Goal: Transaction & Acquisition: Download file/media

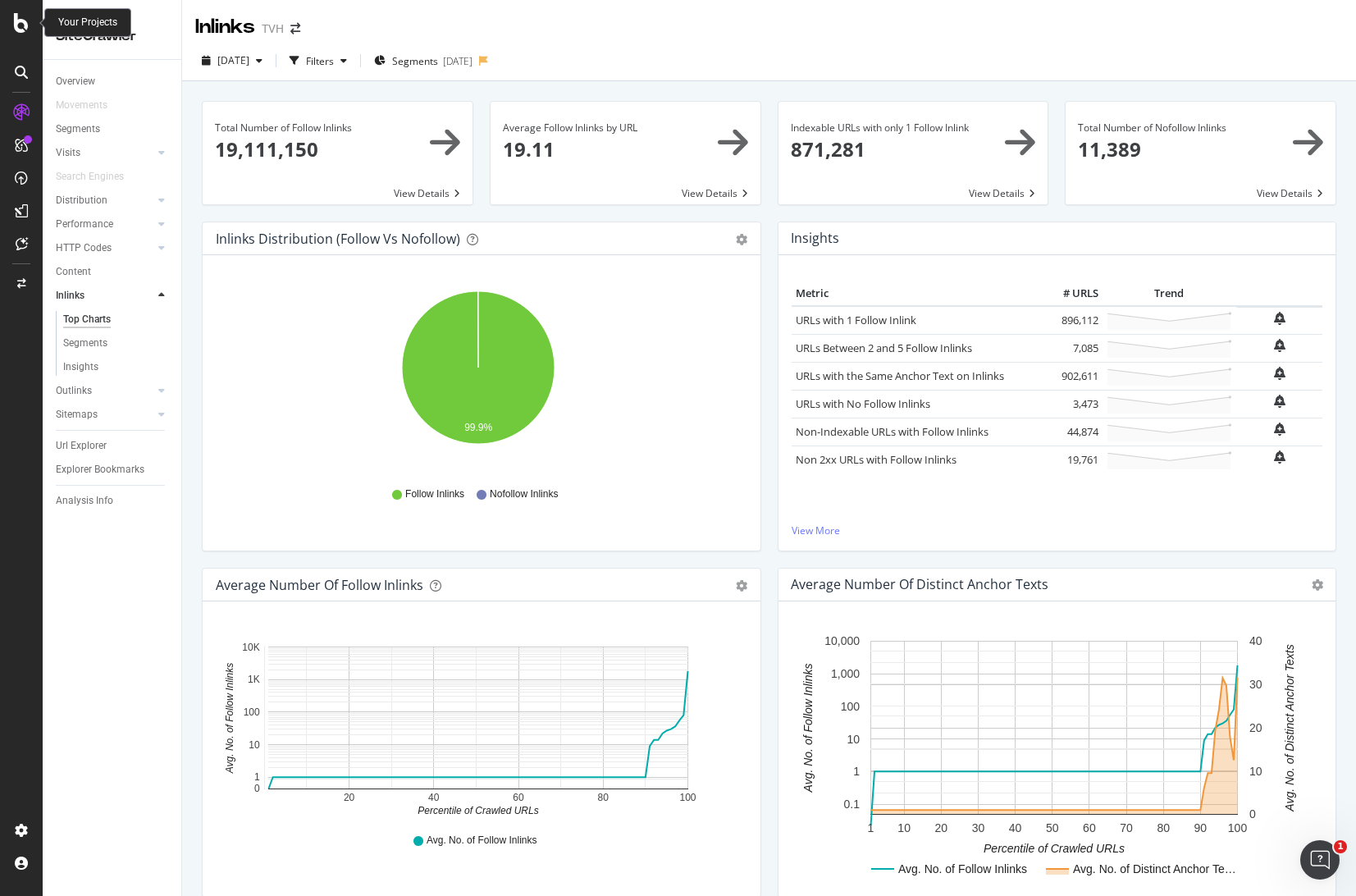
click at [30, 21] on div at bounding box center [21, 23] width 40 height 20
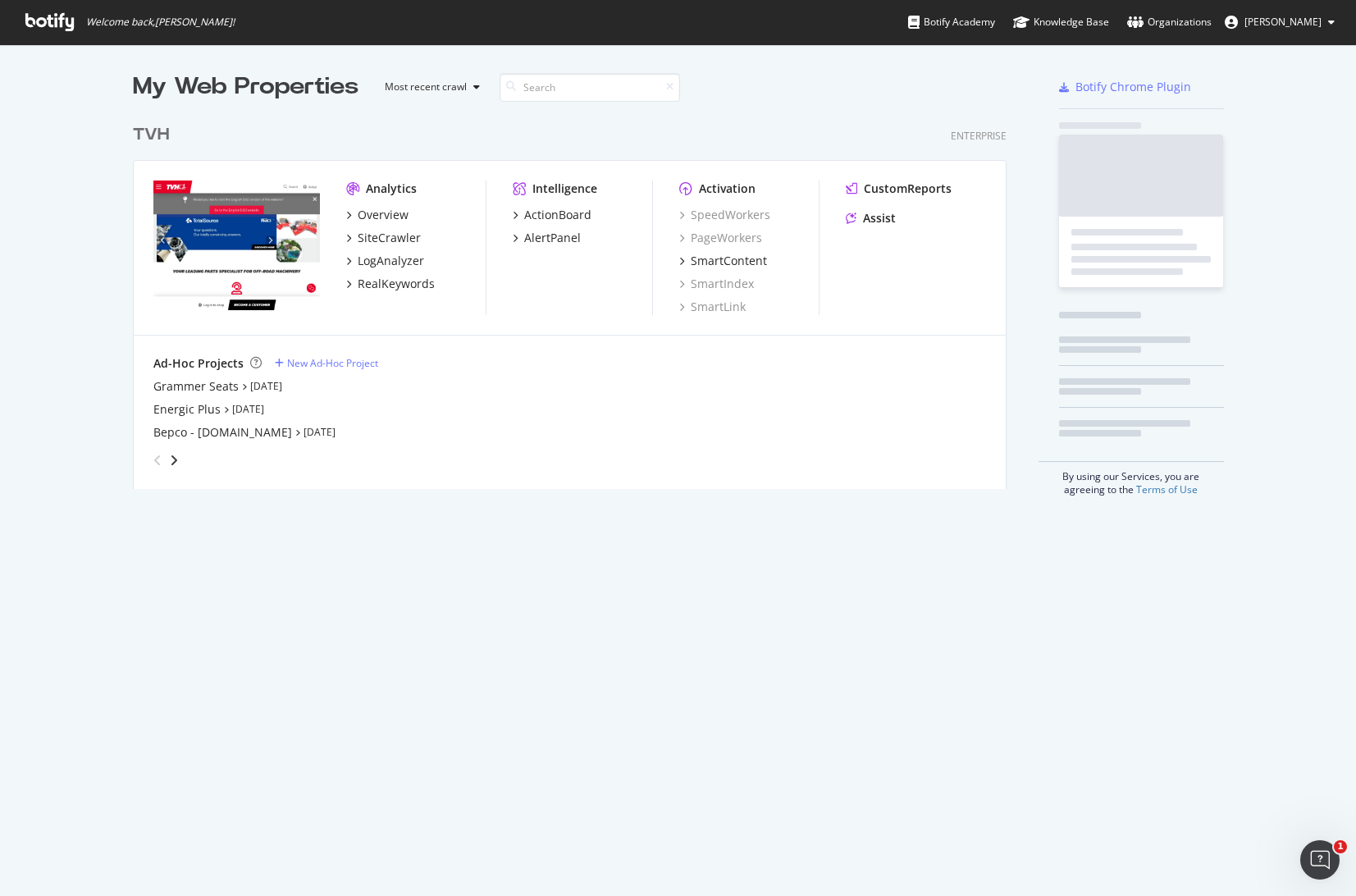
scroll to position [884, 1332]
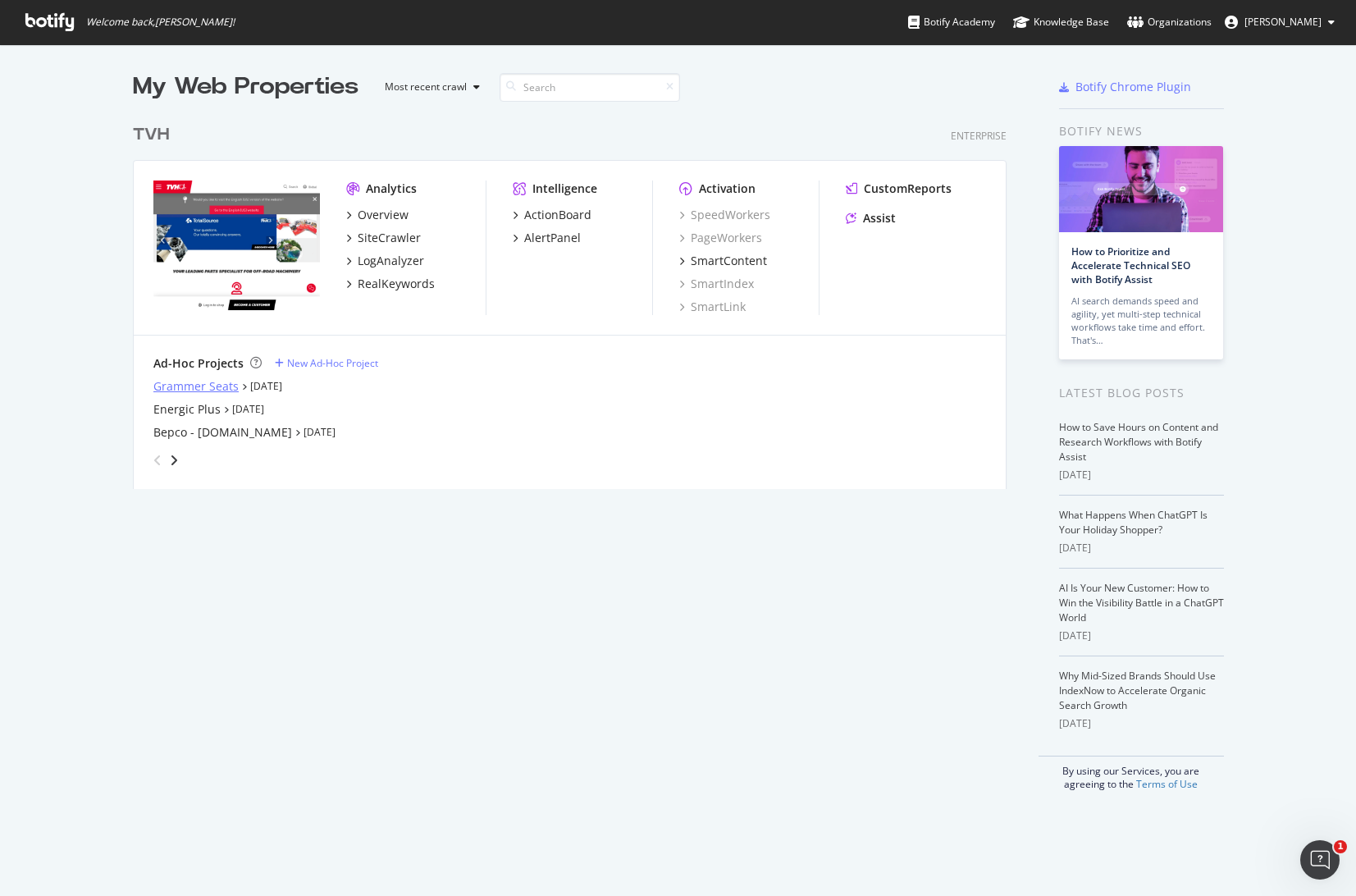
click at [185, 388] on div "Grammer Seats" at bounding box center [196, 386] width 85 height 17
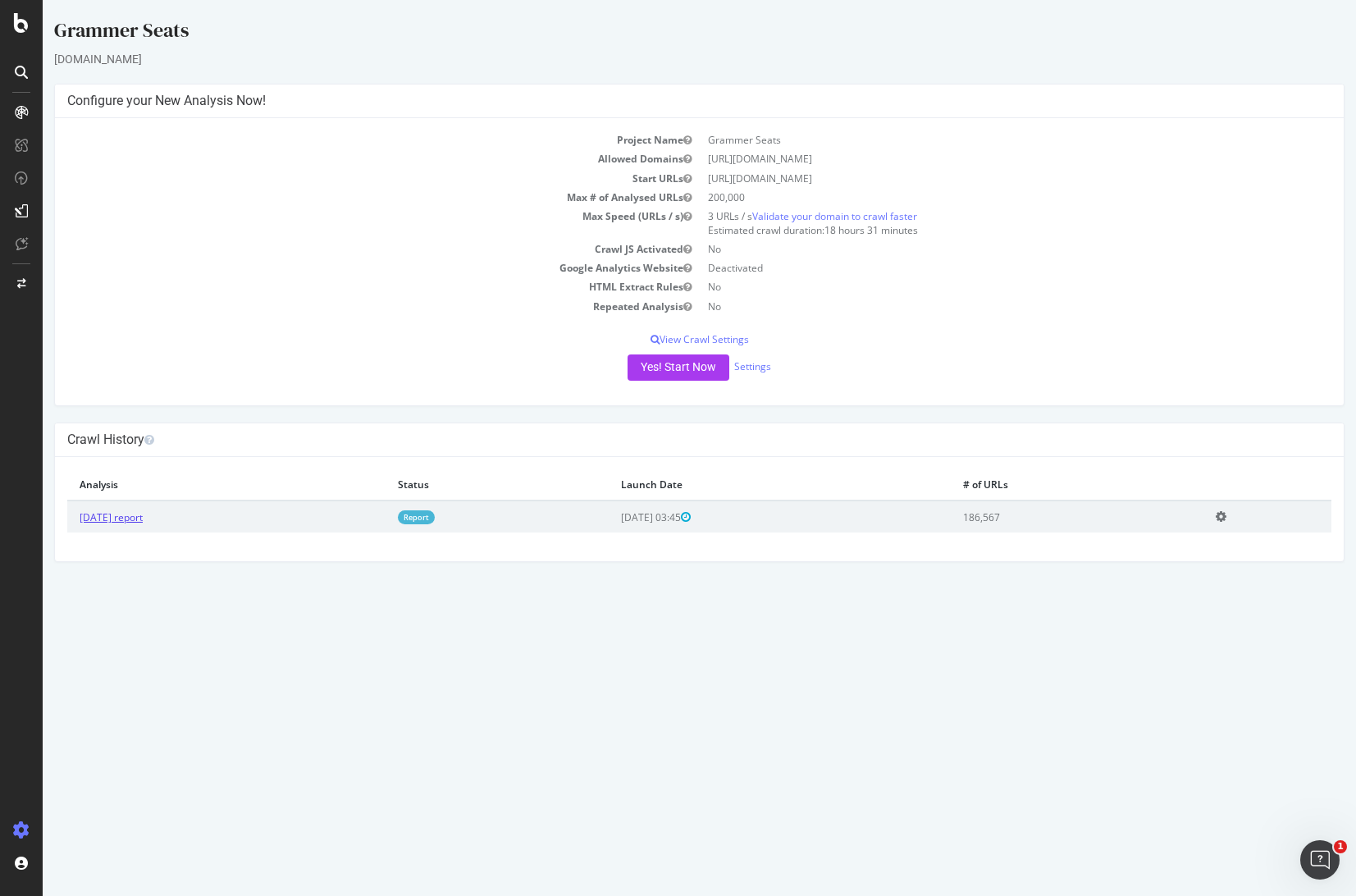
click at [139, 520] on link "2025 Sep. 4th report" at bounding box center [111, 516] width 64 height 14
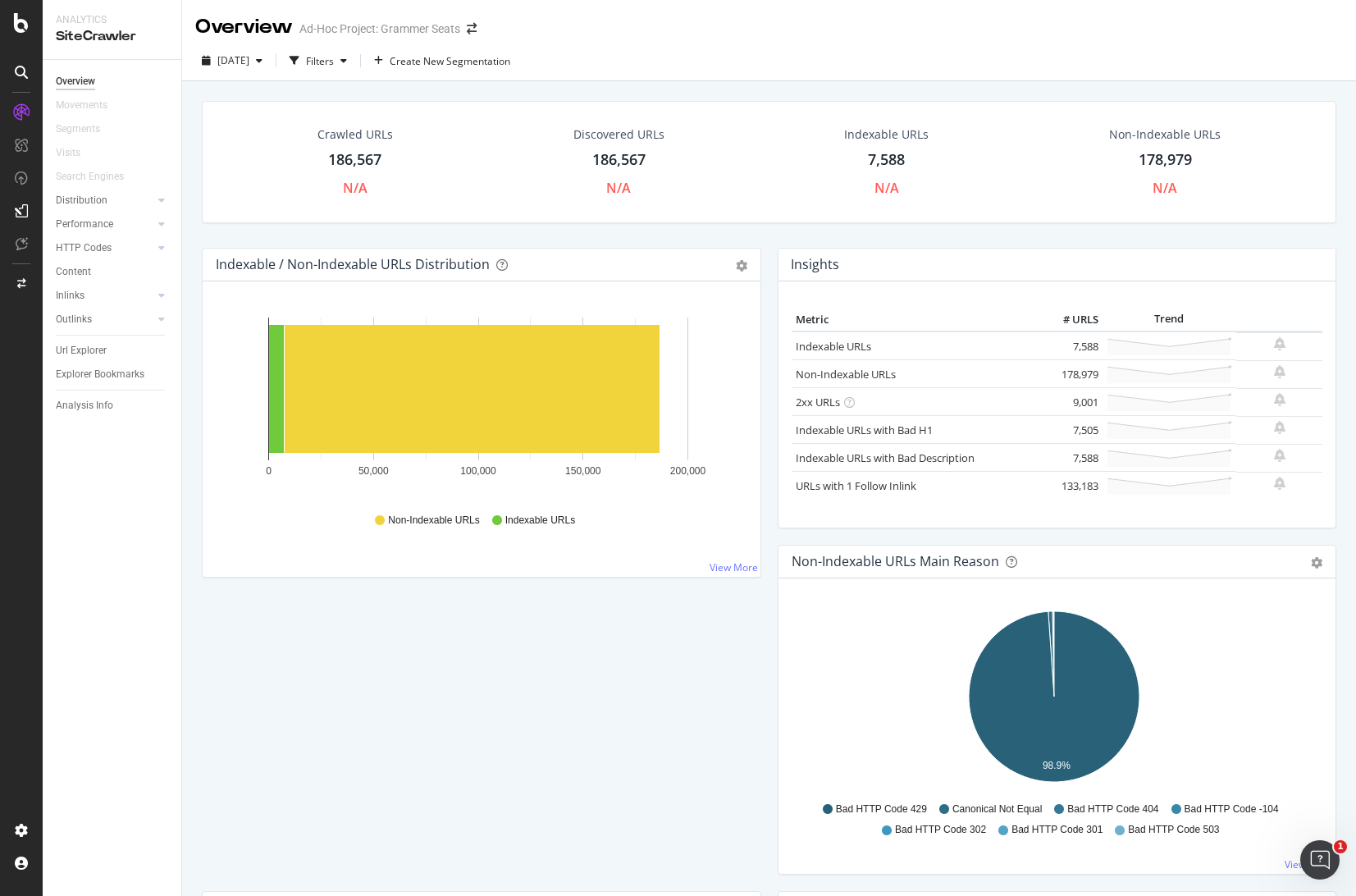
click at [353, 156] on div "186,567" at bounding box center [355, 160] width 54 height 21
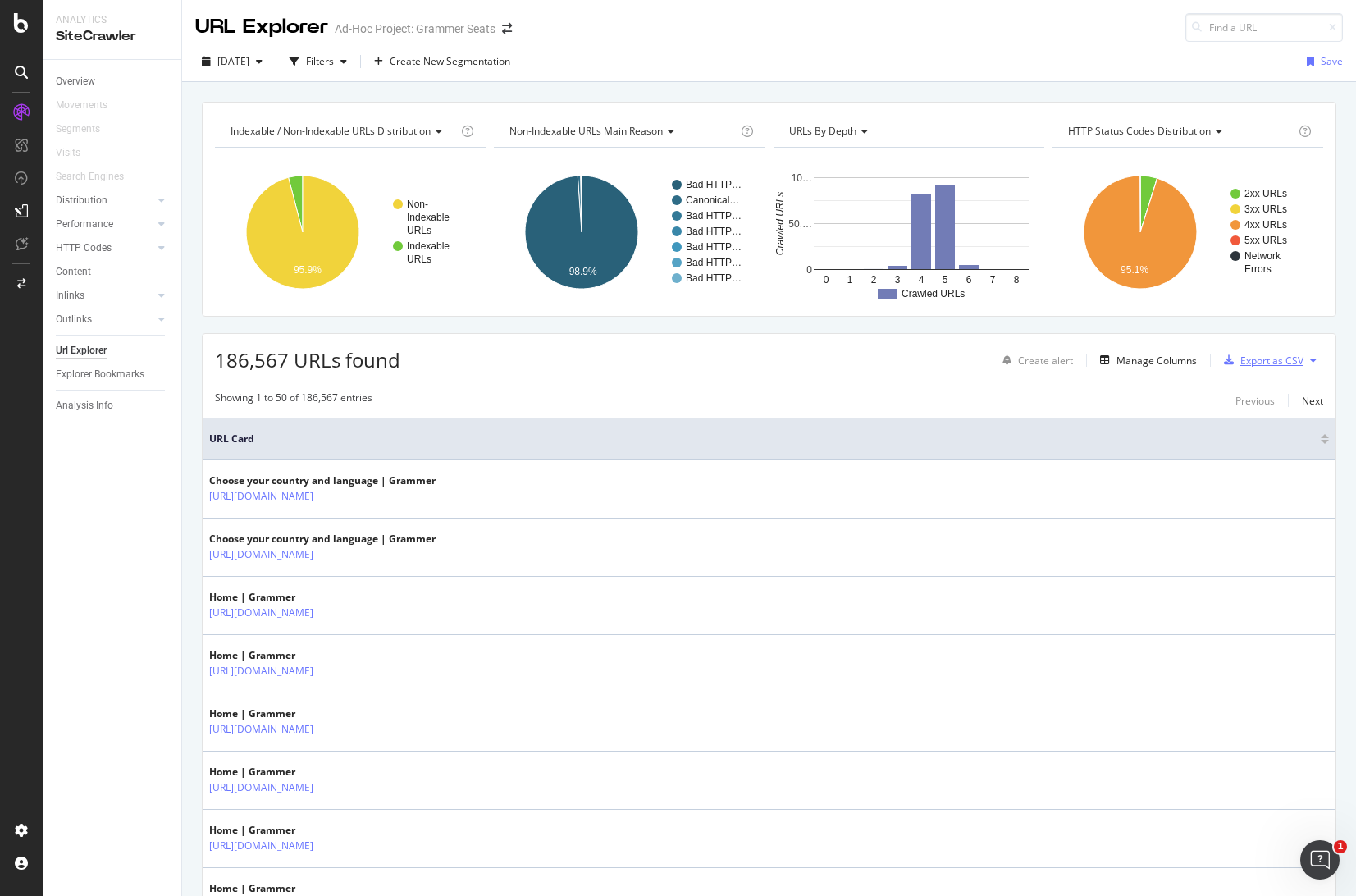
click at [1287, 351] on div "Export as CSV" at bounding box center [1260, 361] width 86 height 25
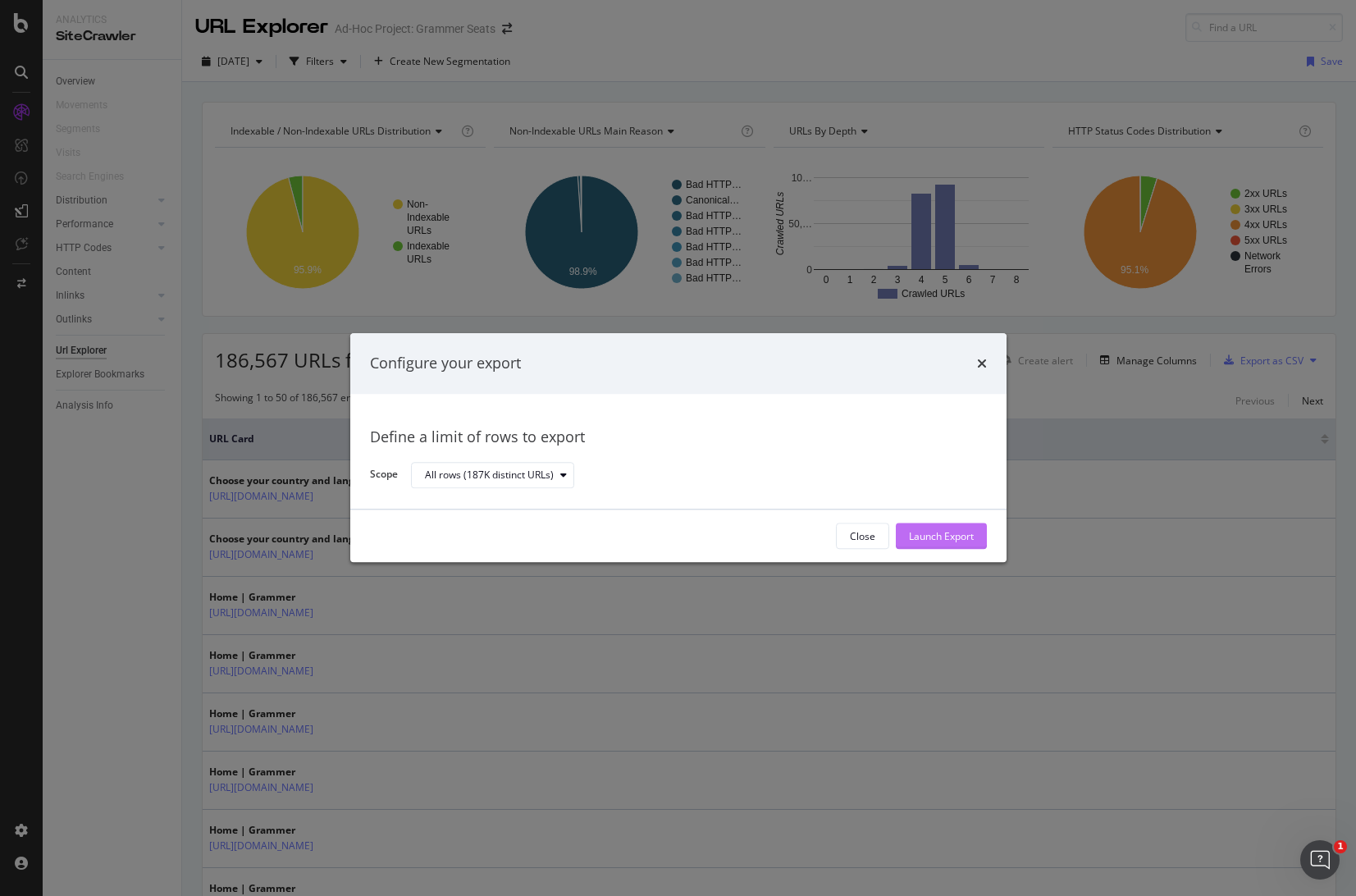
click at [945, 537] on div "Launch Export" at bounding box center [942, 535] width 65 height 14
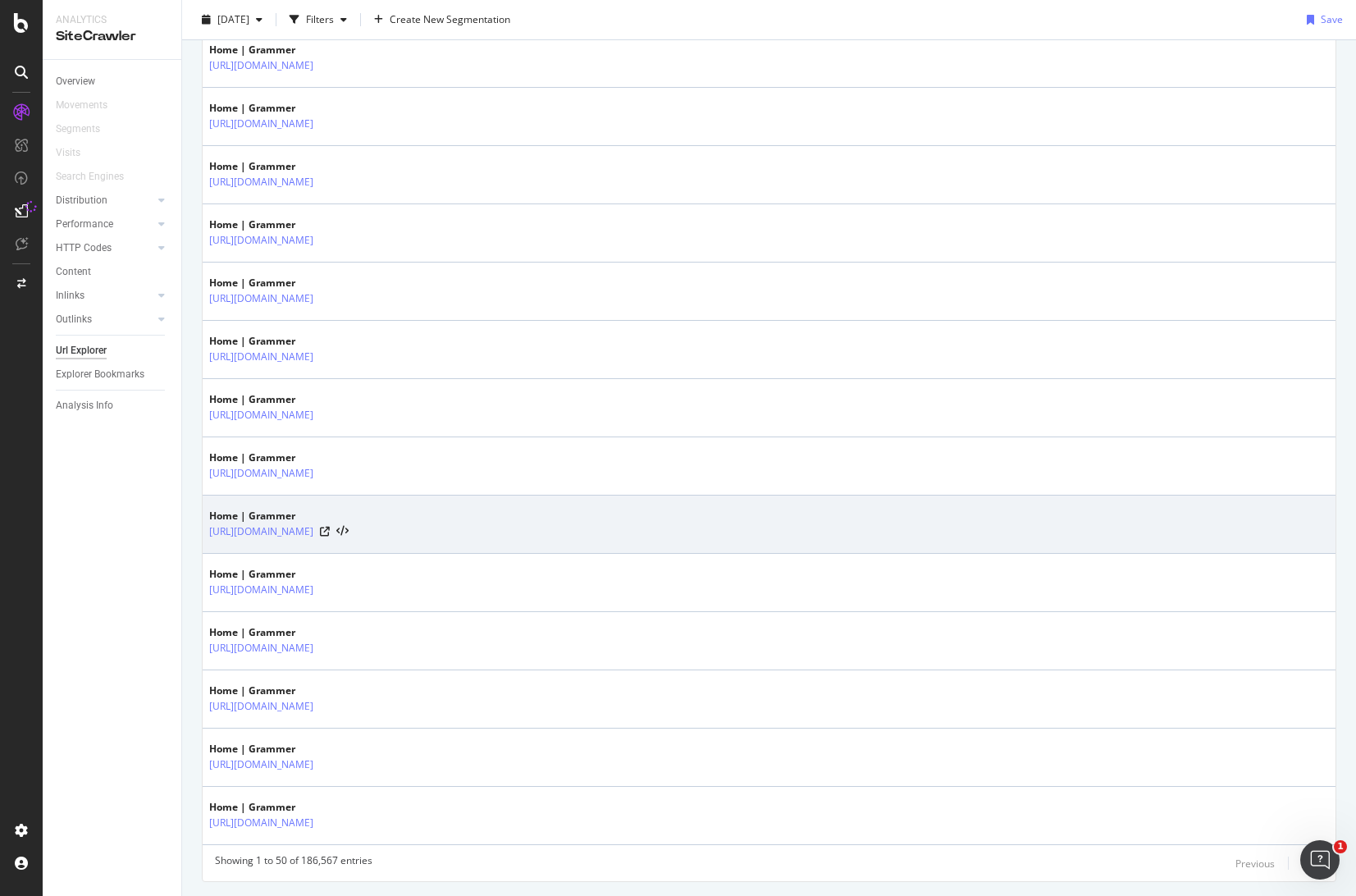
scroll to position [2541, 0]
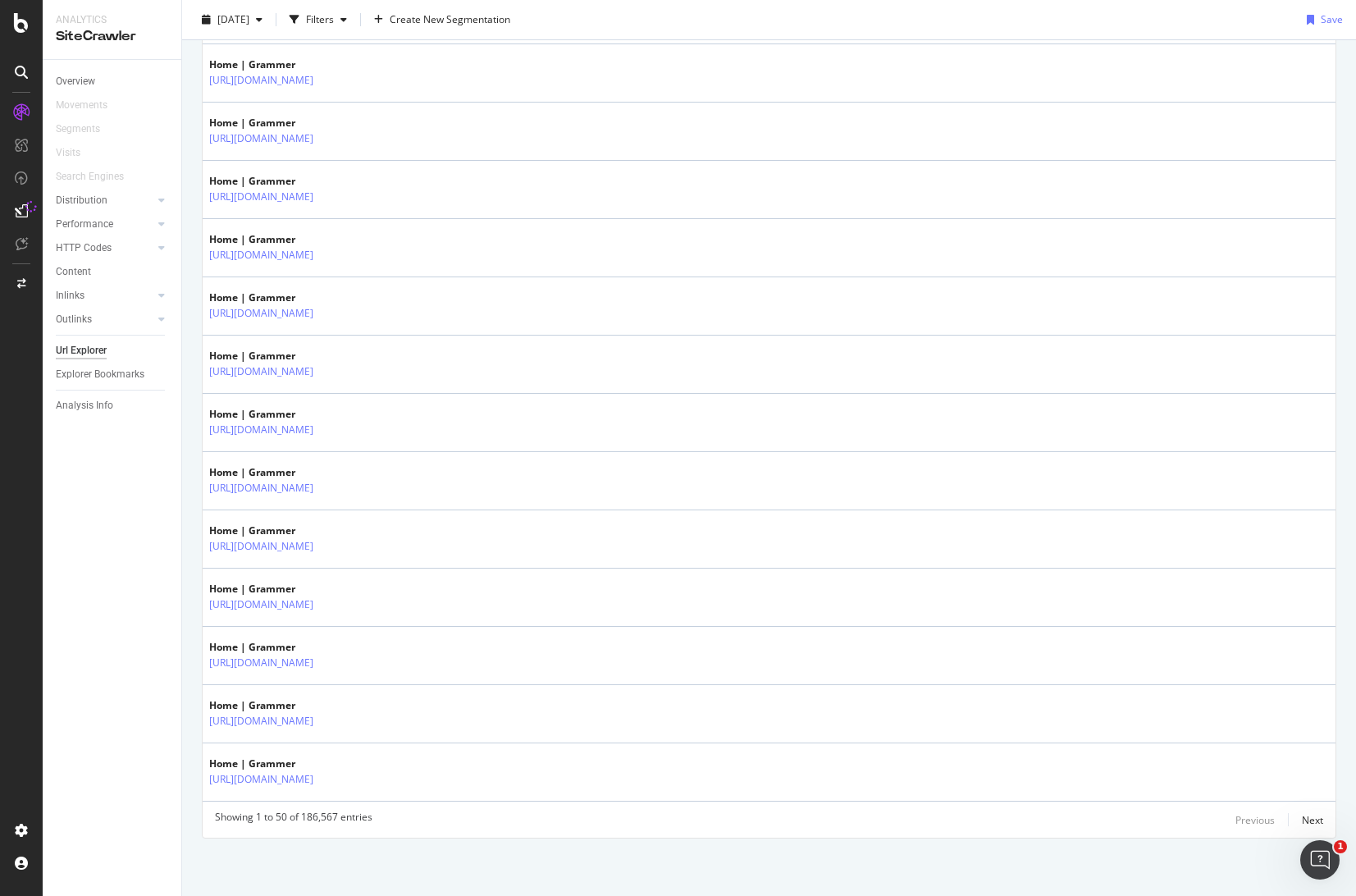
drag, startPoint x: 148, startPoint y: 597, endPoint x: 196, endPoint y: 279, distance: 321.6
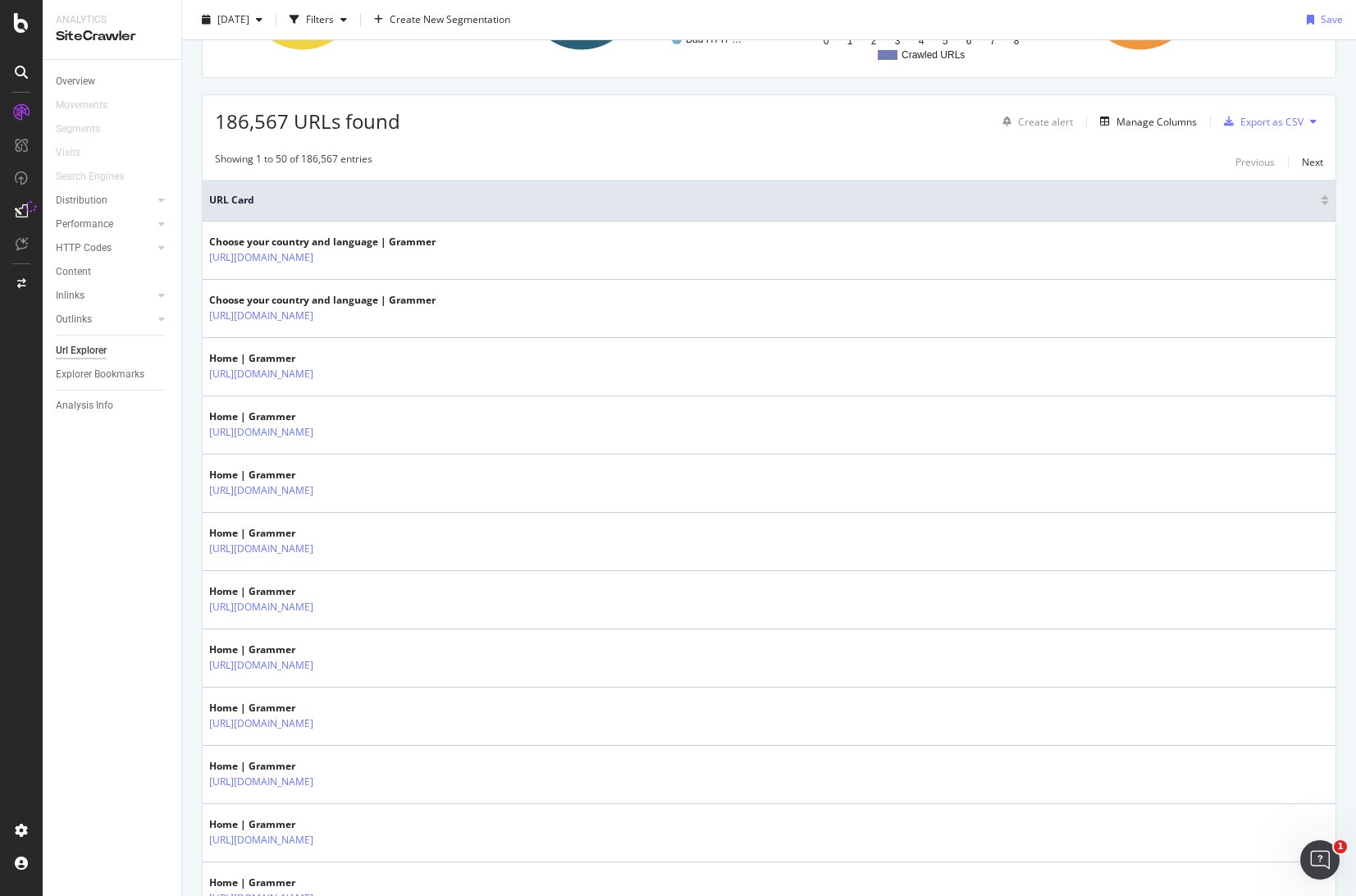
scroll to position [0, 0]
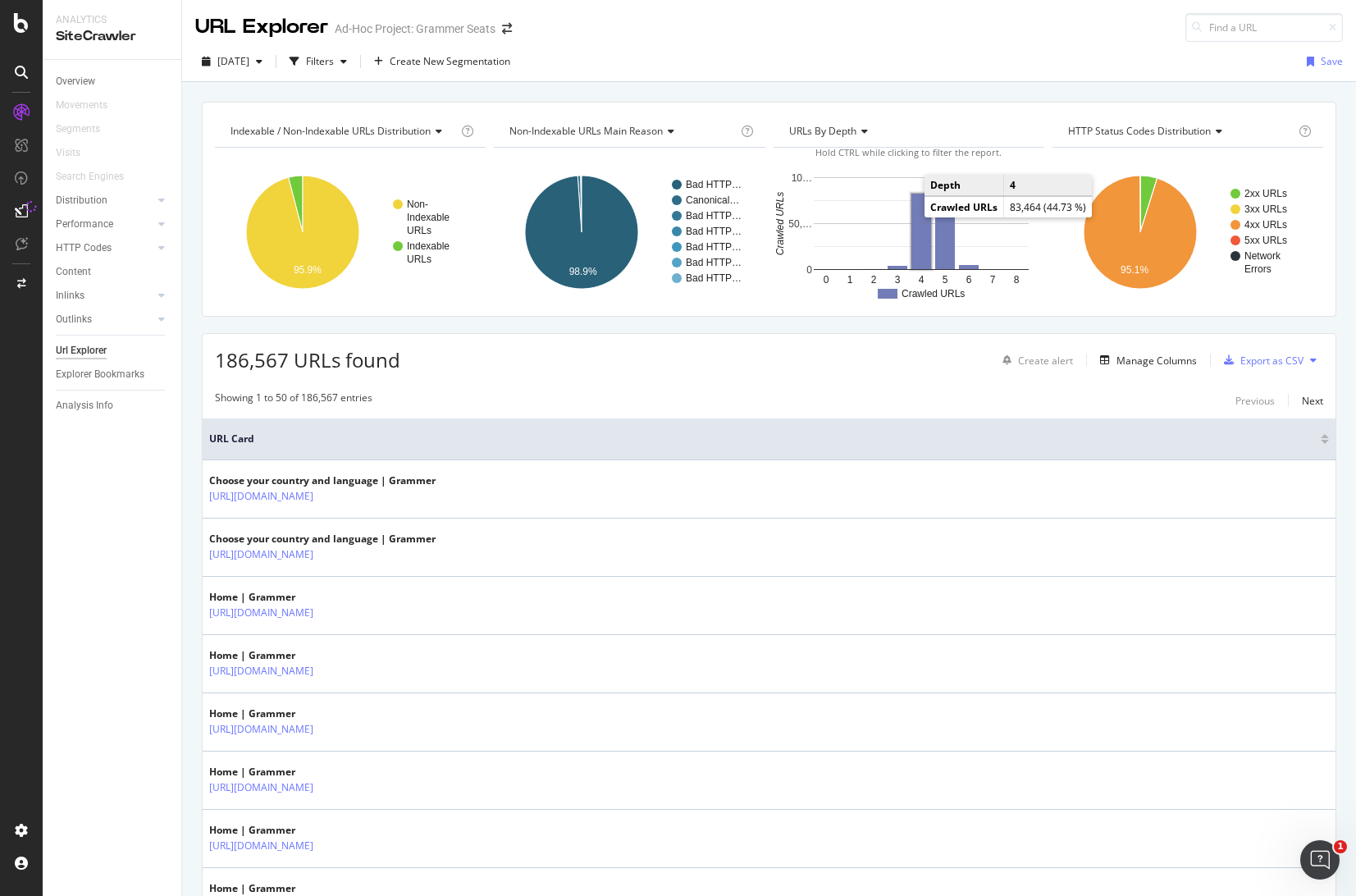
click at [914, 215] on rect "A chart." at bounding box center [922, 231] width 20 height 75
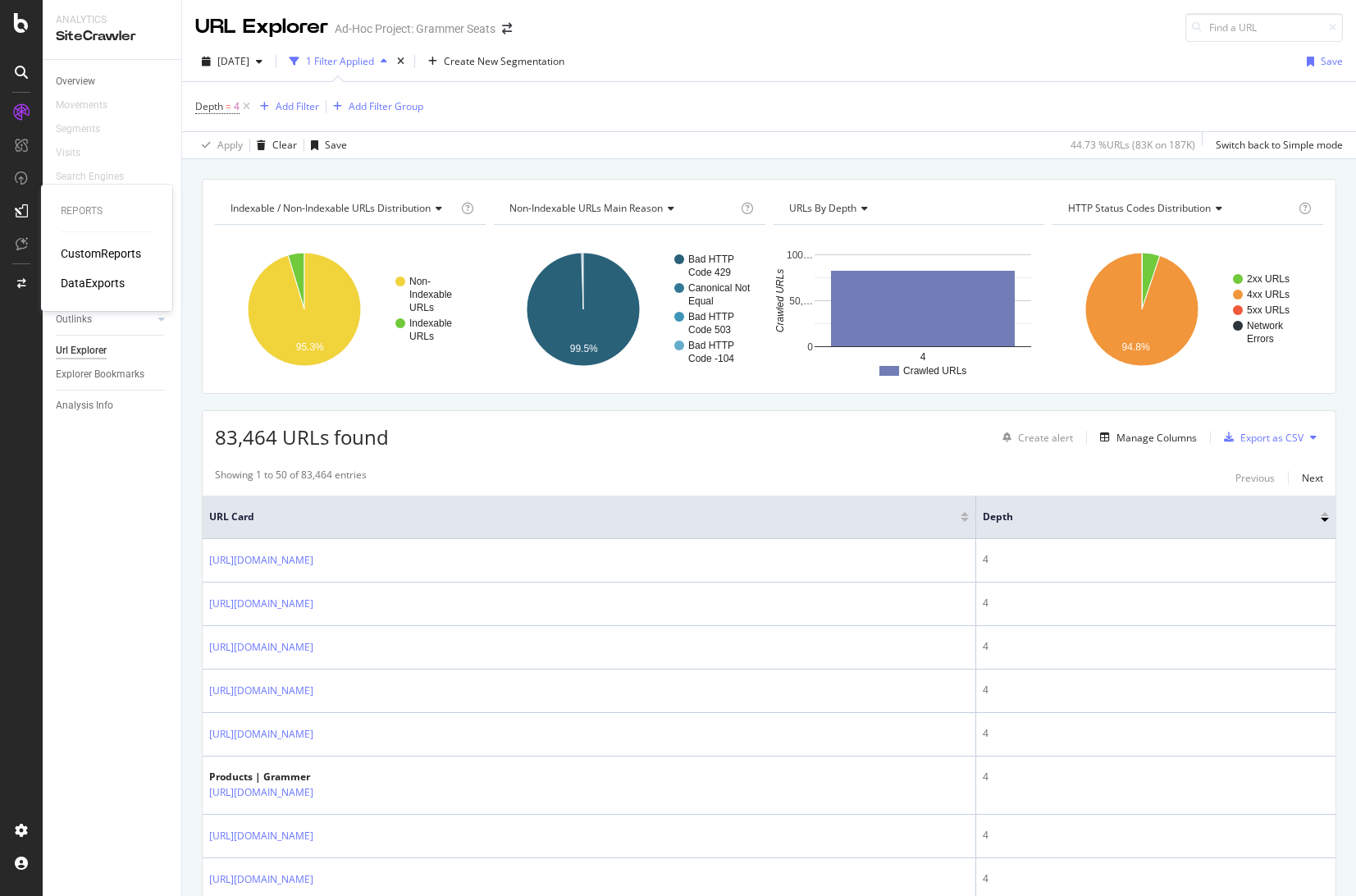
click at [98, 279] on div "DataExports" at bounding box center [93, 283] width 64 height 17
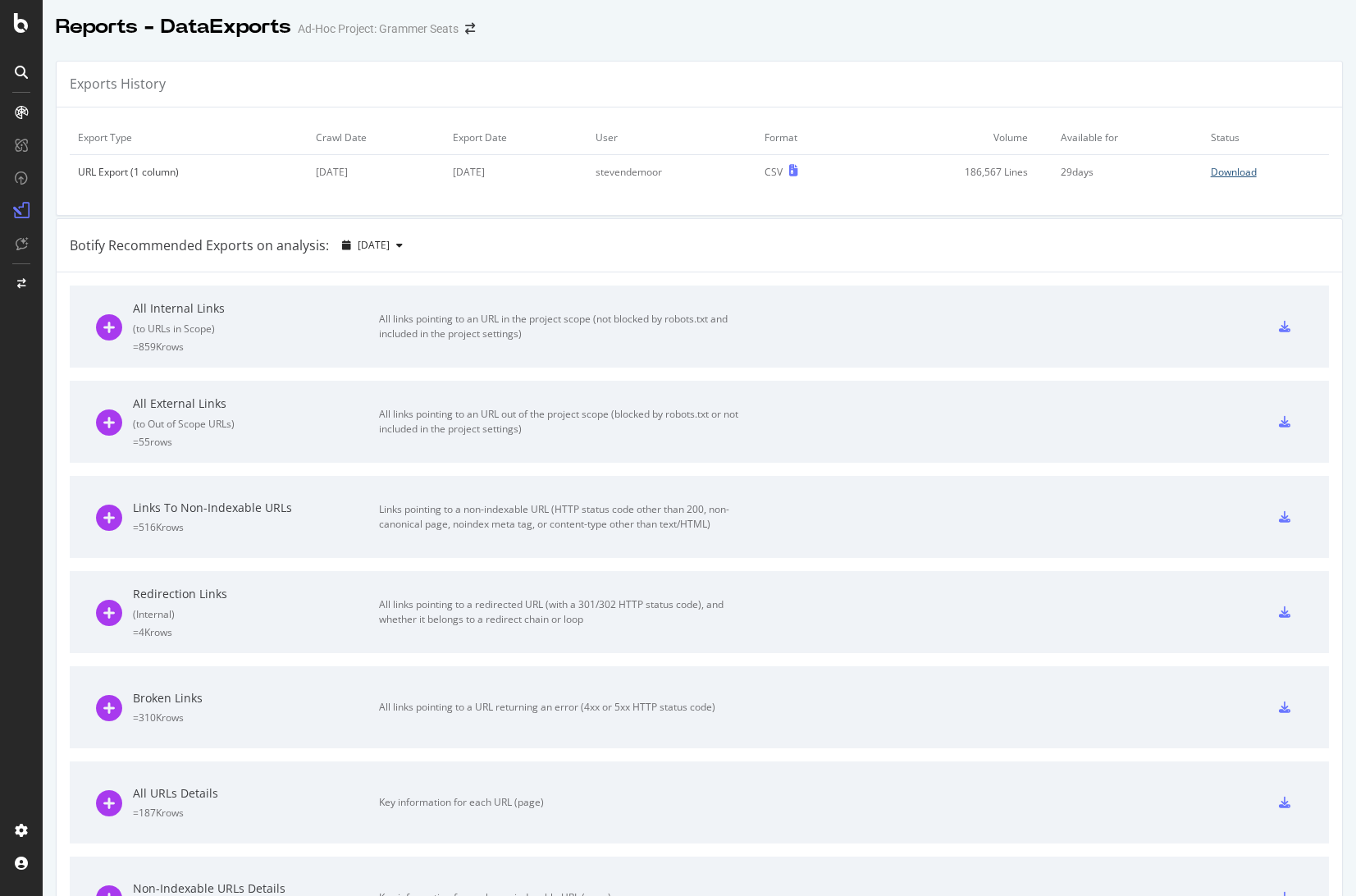
click at [1211, 179] on div "Download" at bounding box center [1234, 172] width 46 height 14
